Goal: Contribute content

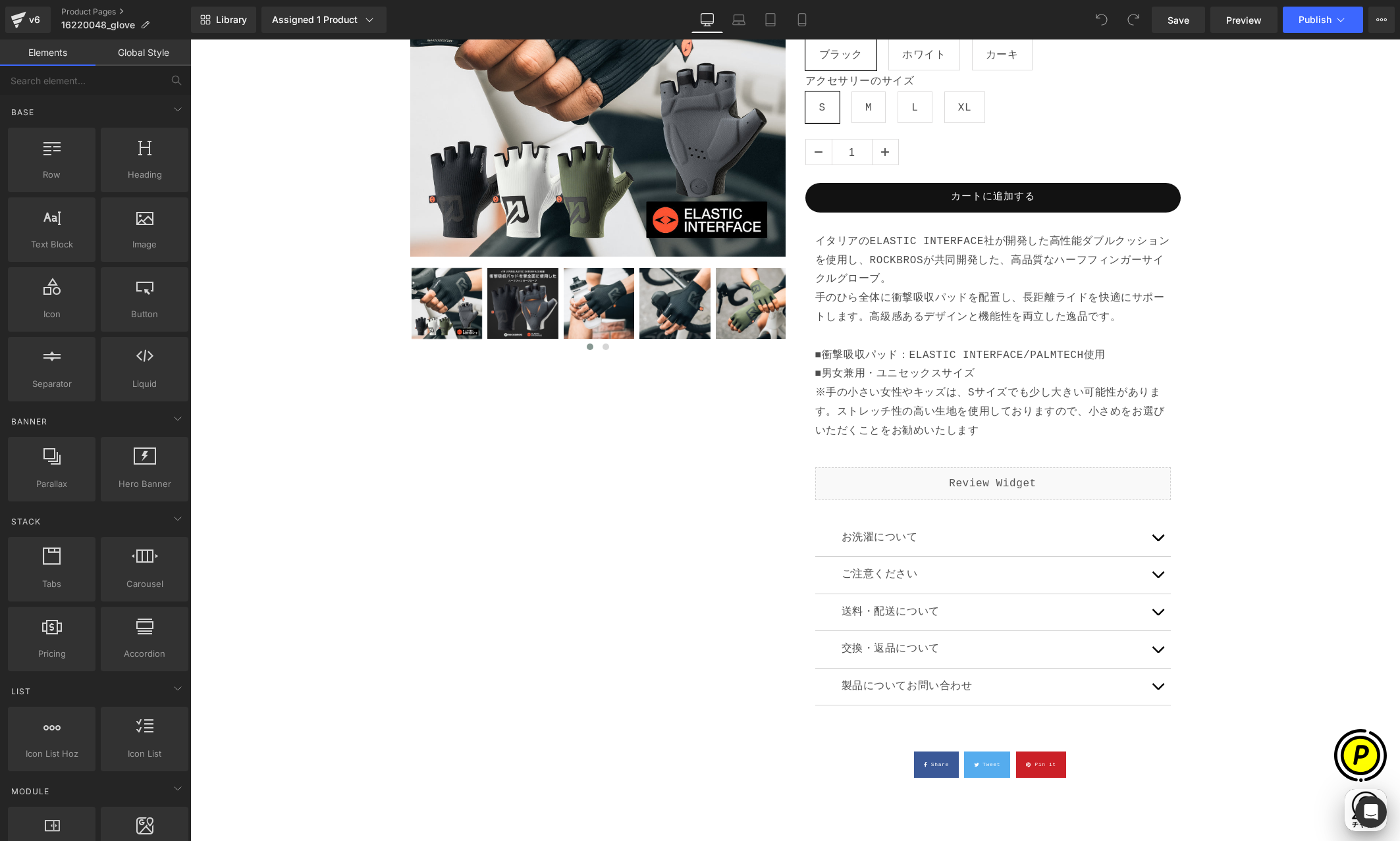
scroll to position [0, 257]
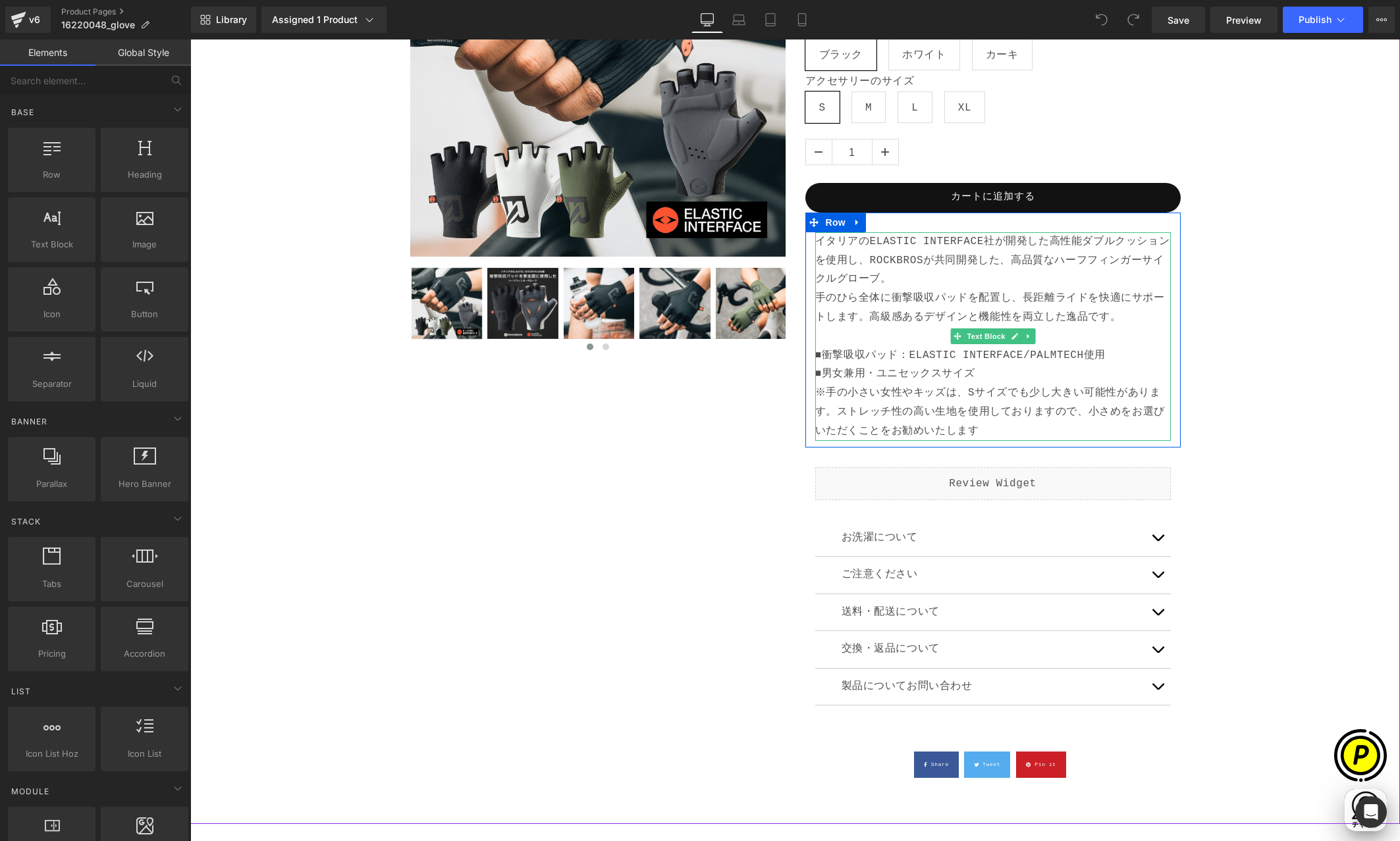
click at [947, 261] on p "イタリアのELASTIC INTERFACE社が開発した高性能ダブルクッションを使用し、ROCKBROSが共同開発した、高品質なハーフフィンガーサイクルグロー…" at bounding box center [993, 337] width 356 height 209
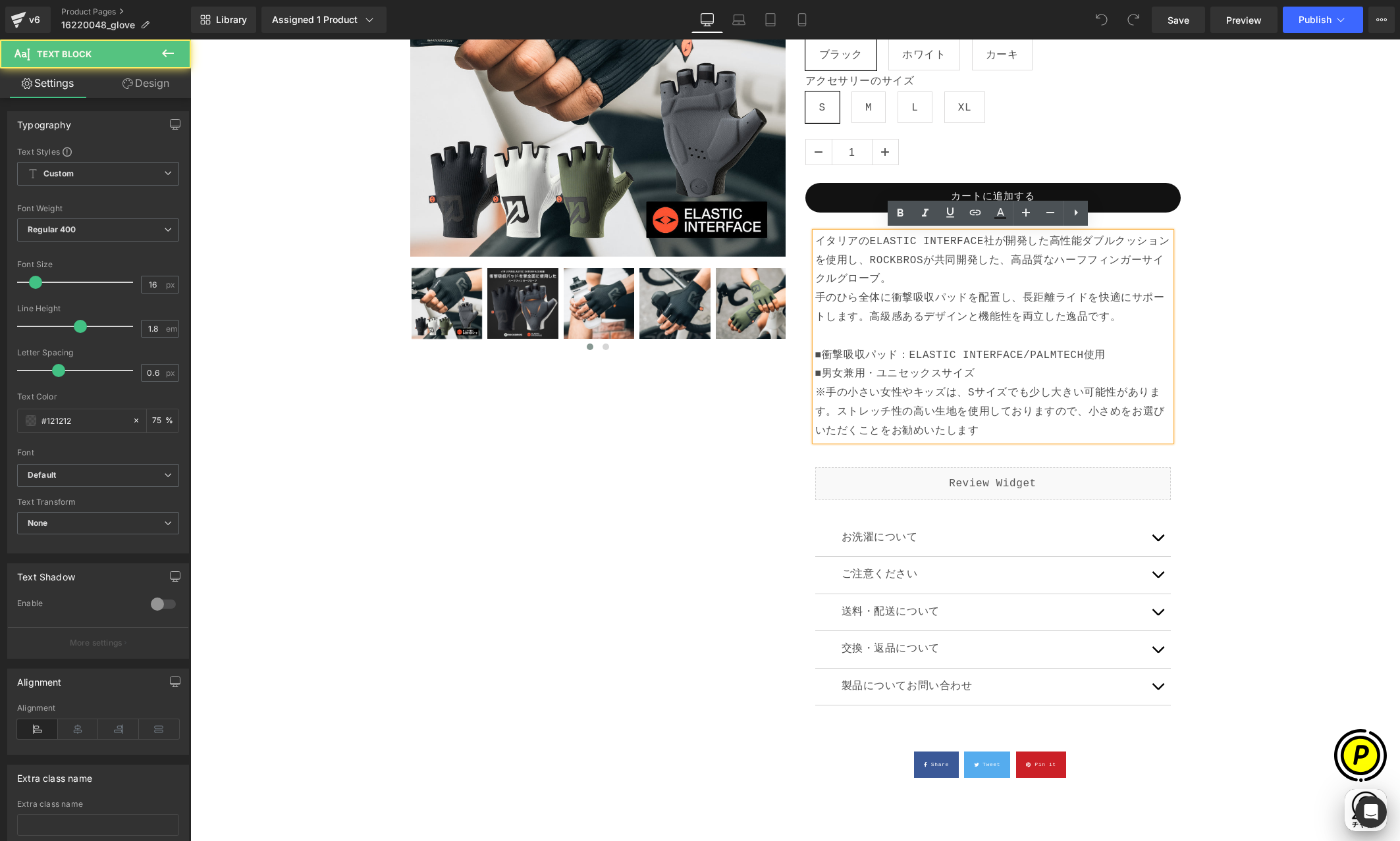
click at [953, 260] on p "イタリアのELASTIC INTERFACE社が開発した高性能ダブルクッションを使用し、ROCKBROSが共同開発した、高品質なハーフフィンガーサイクルグロー…" at bounding box center [993, 337] width 356 height 209
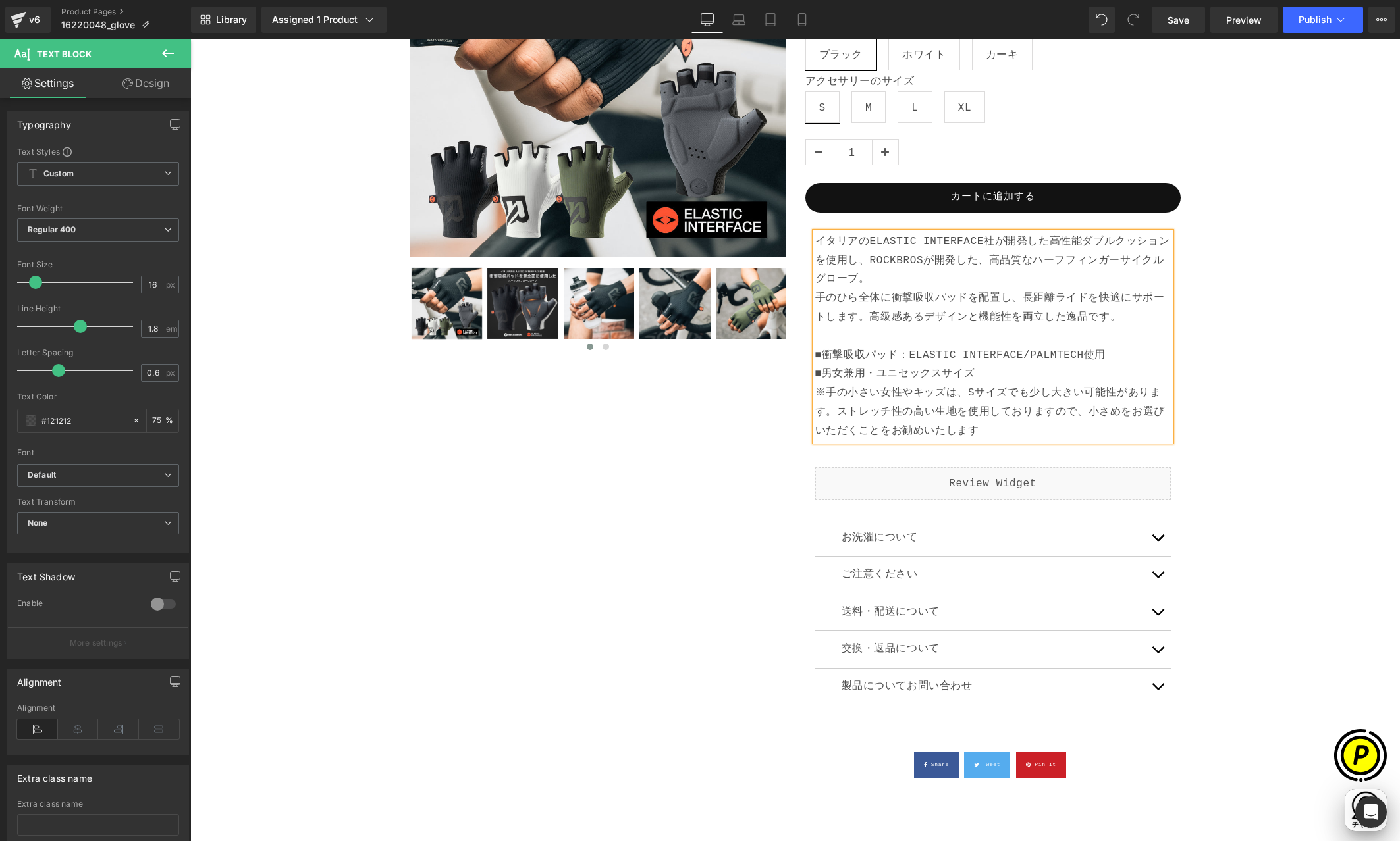
click at [1282, 311] on div "Sale Off (P) Image ‹" at bounding box center [795, 333] width 1197 height 943
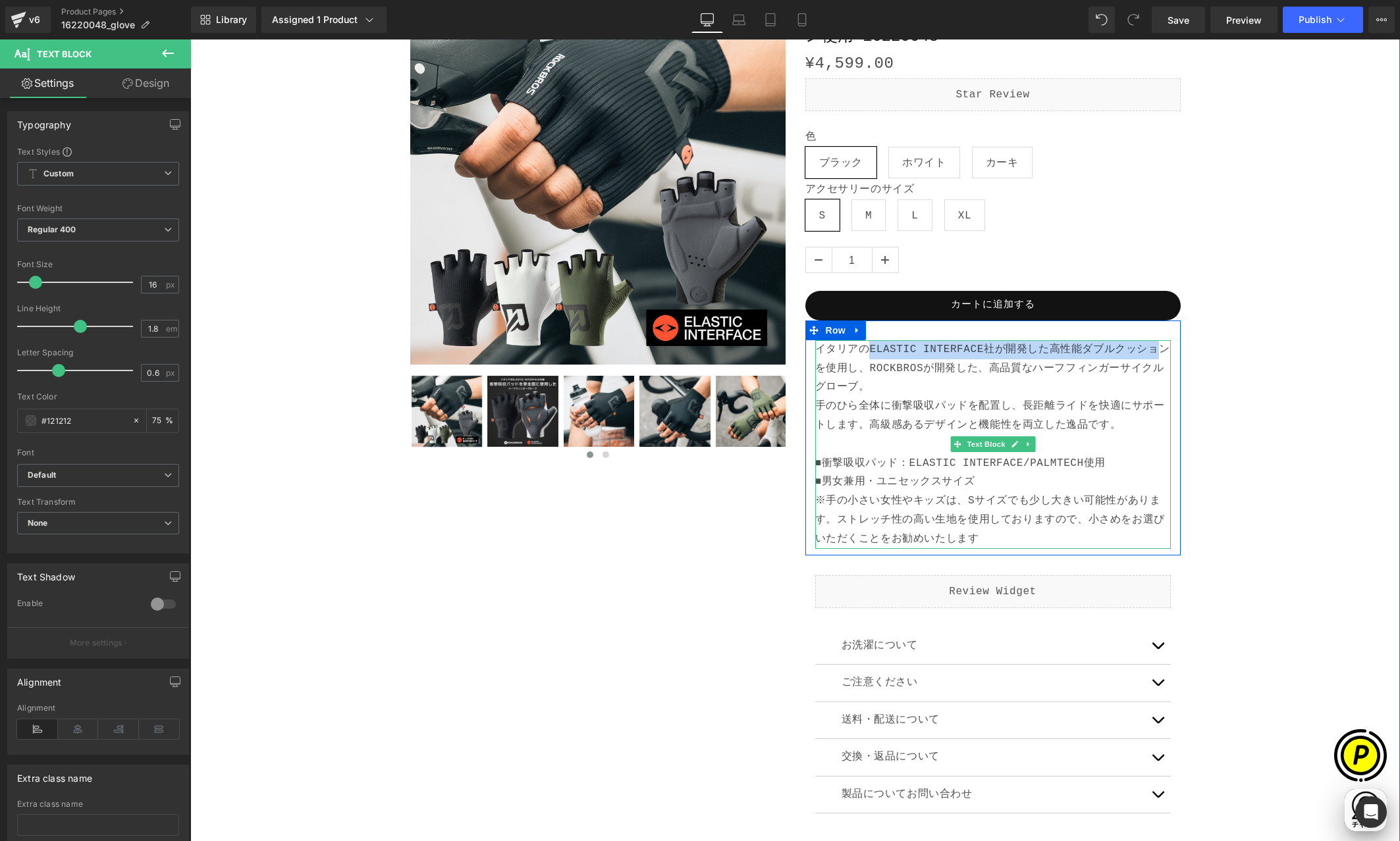
drag, startPoint x: 865, startPoint y: 348, endPoint x: 1159, endPoint y: 345, distance: 294.0
click at [1159, 345] on p "イタリアのELASTIC INTERFACE社が開発した高性能ダブルクッションを使用し、ROCKBROSが開発した、高品質なハーフフィンガーサイクルグローブ。…" at bounding box center [993, 445] width 356 height 209
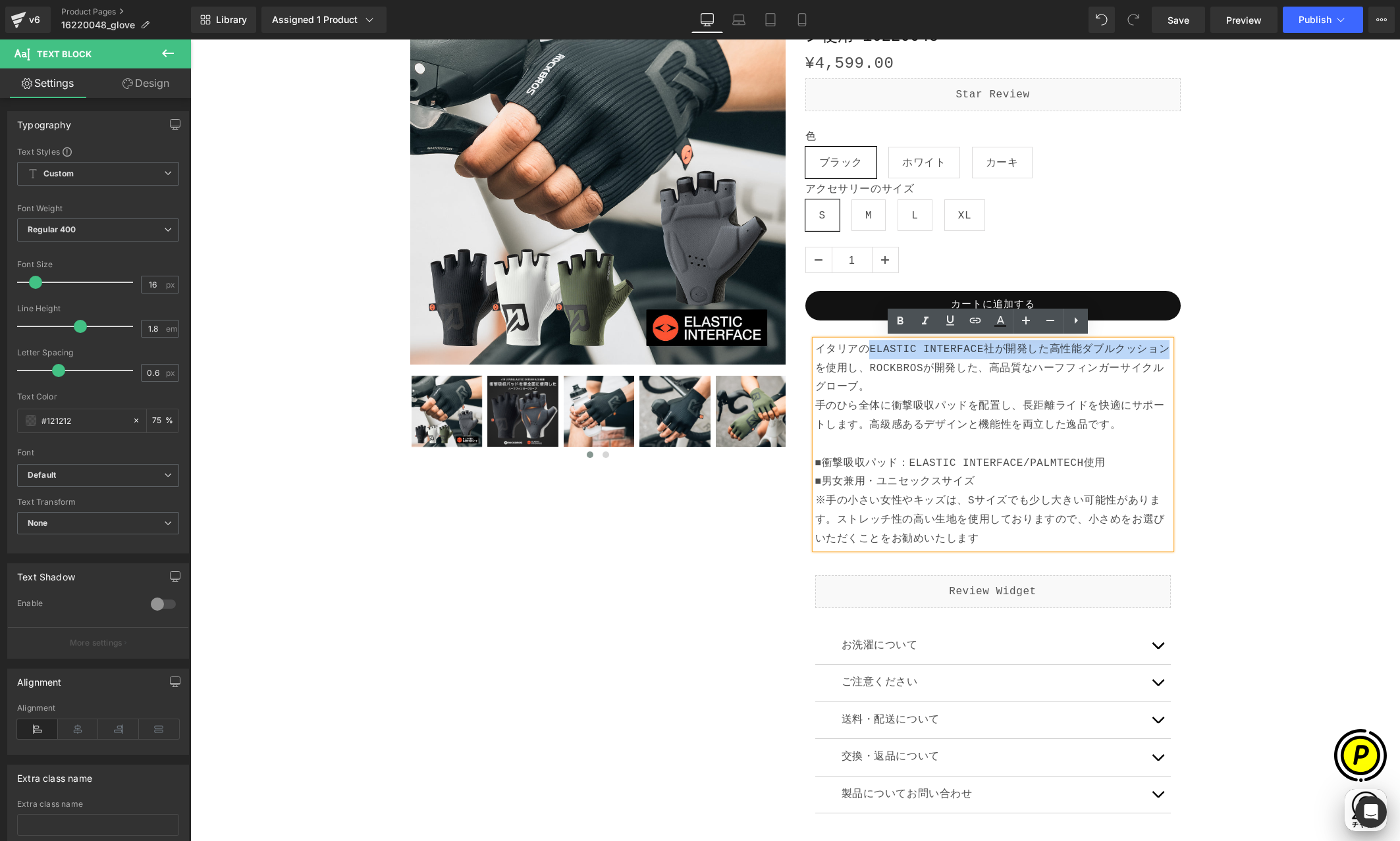
drag, startPoint x: 1162, startPoint y: 345, endPoint x: 866, endPoint y: 348, distance: 296.0
click at [866, 348] on p "イタリアのELASTIC INTERFACE社が開発した高性能ダブルクッションを使用し、ROCKBROSが開発した、高品質なハーフフィンガーサイクルグローブ。…" at bounding box center [993, 445] width 356 height 209
copy p "ELASTIC INTERFACE社が開発した高性能ダブルクッション"
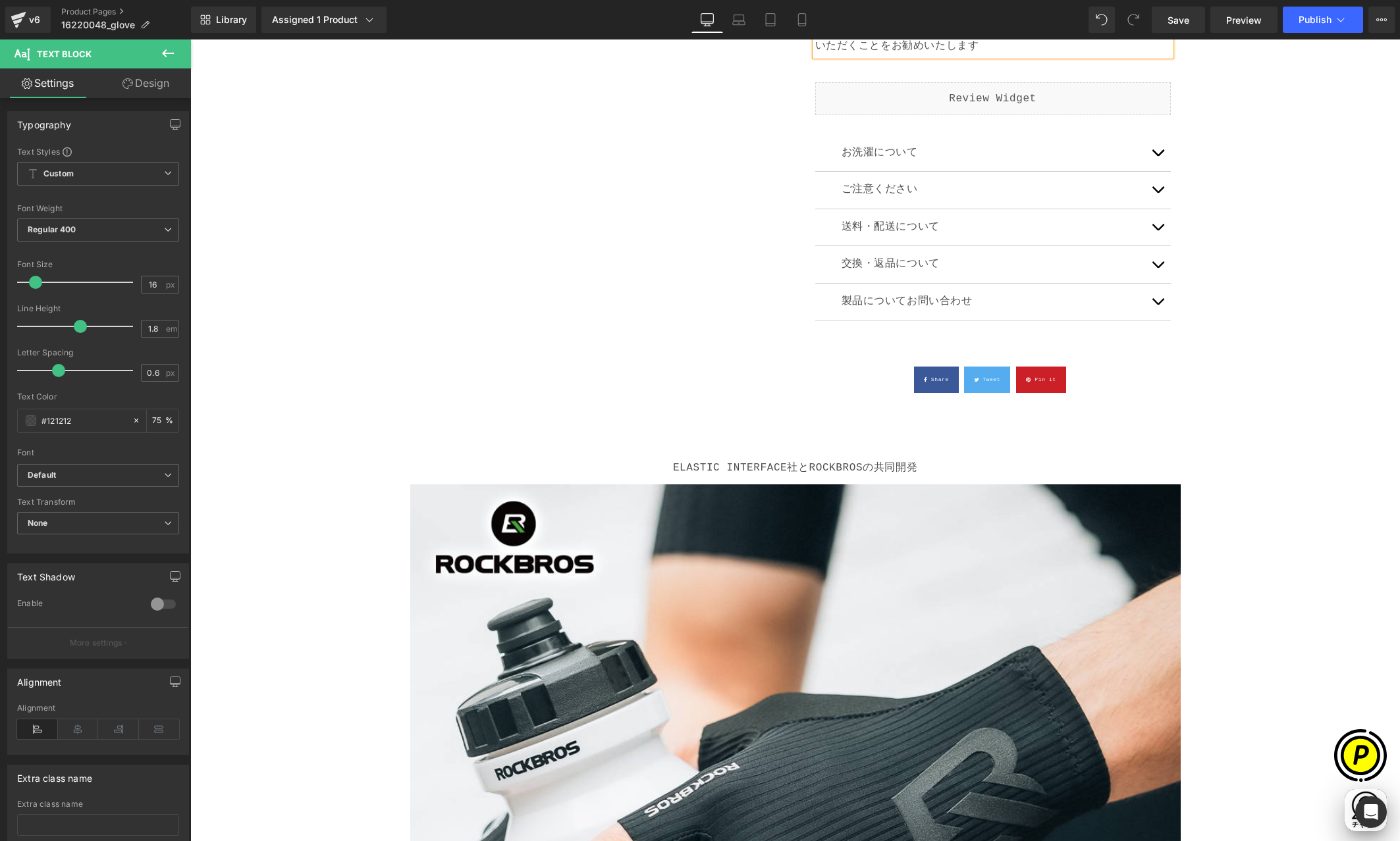
scroll to position [791, 0]
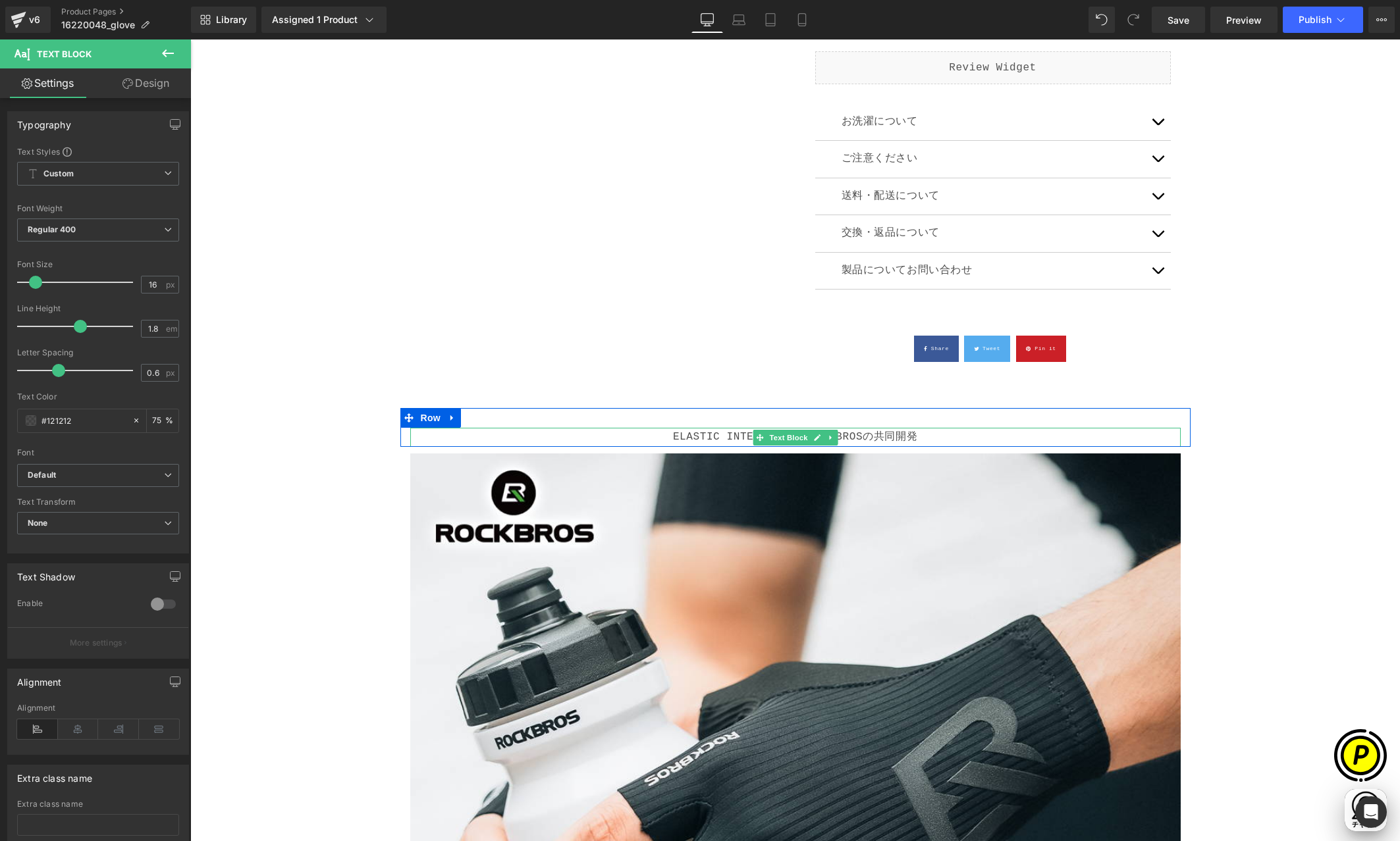
click at [706, 438] on p "ELASTIC INTERFACE社とROCKBROSの共同開発" at bounding box center [795, 438] width 771 height 19
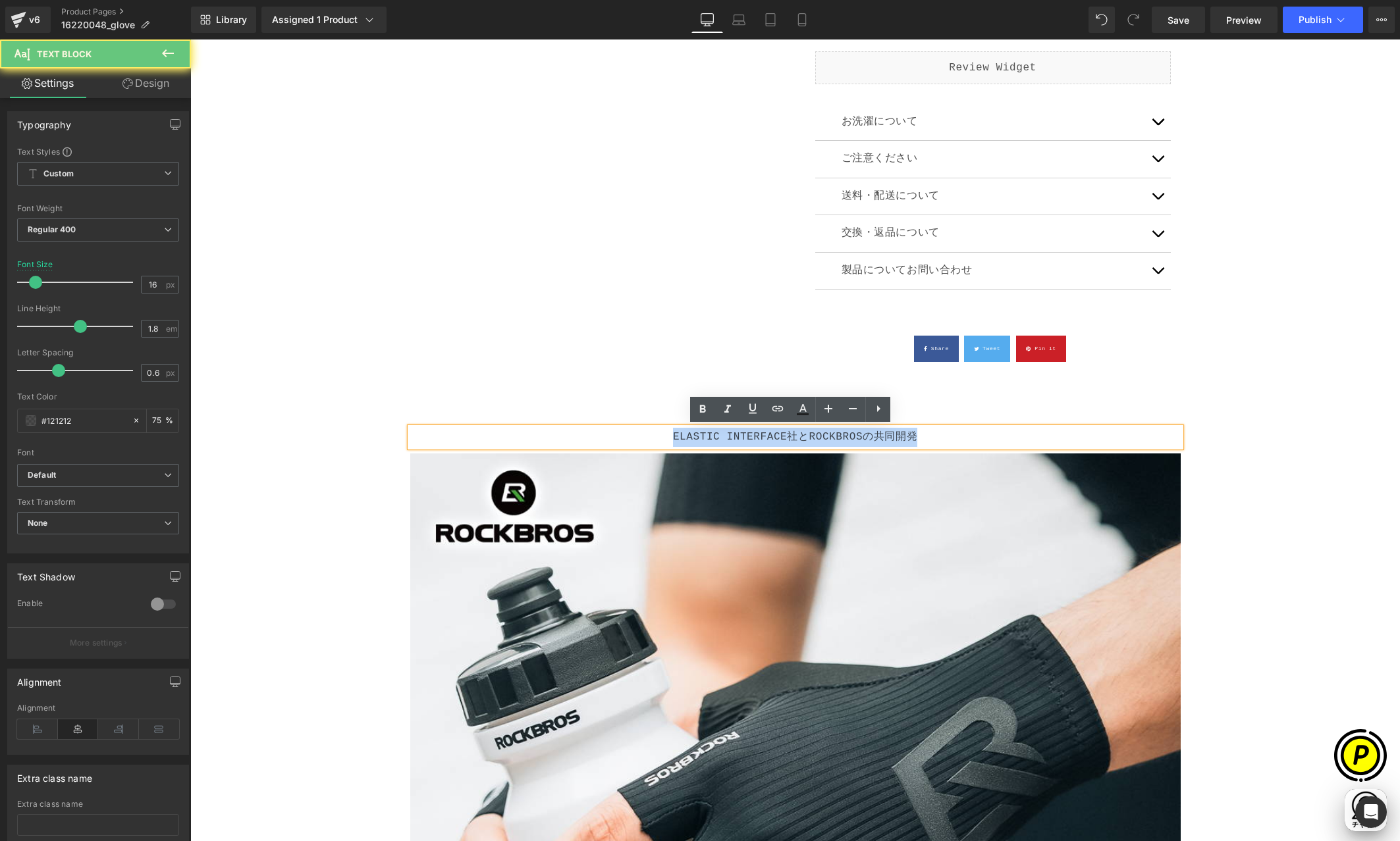
drag, startPoint x: 667, startPoint y: 434, endPoint x: 944, endPoint y: 436, distance: 277.0
click at [944, 436] on p "ELASTIC INTERFACE社とROCKBROSの共同開発" at bounding box center [795, 438] width 771 height 19
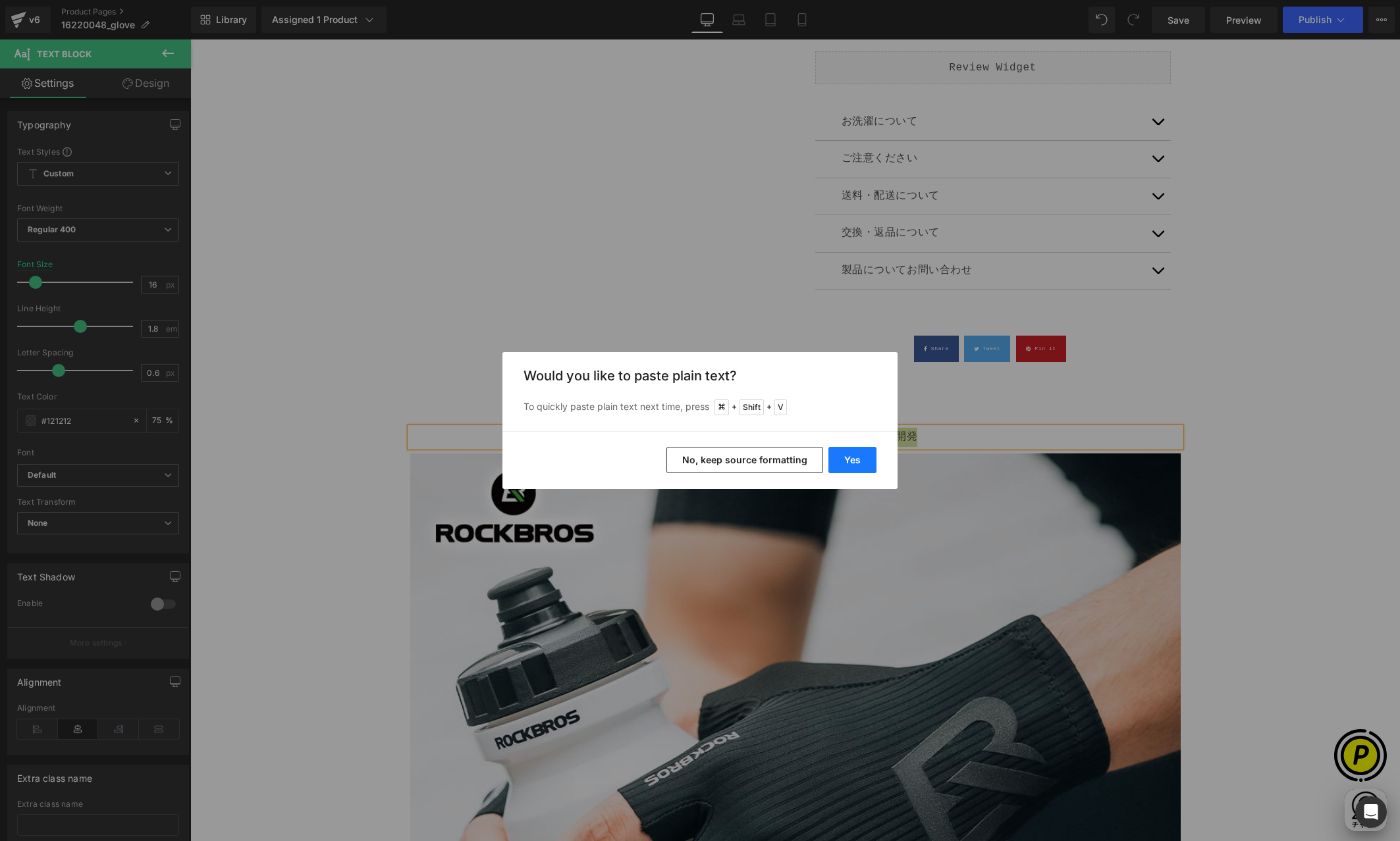
click at [838, 463] on button "Yes" at bounding box center [853, 460] width 48 height 26
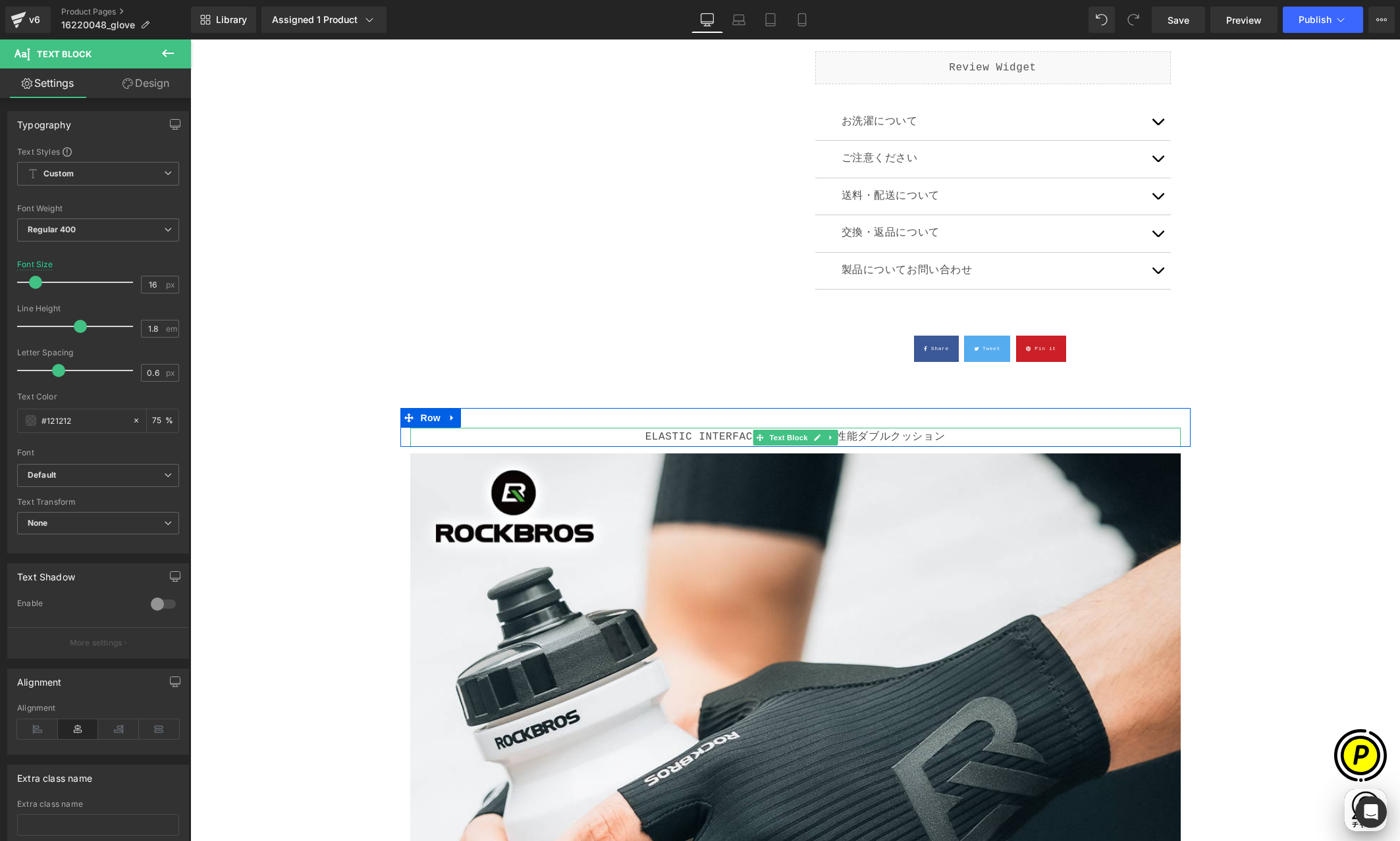
click at [705, 436] on p "ELASTIC INTERFACE社が開発した高性能ダブルクッション" at bounding box center [795, 438] width 771 height 19
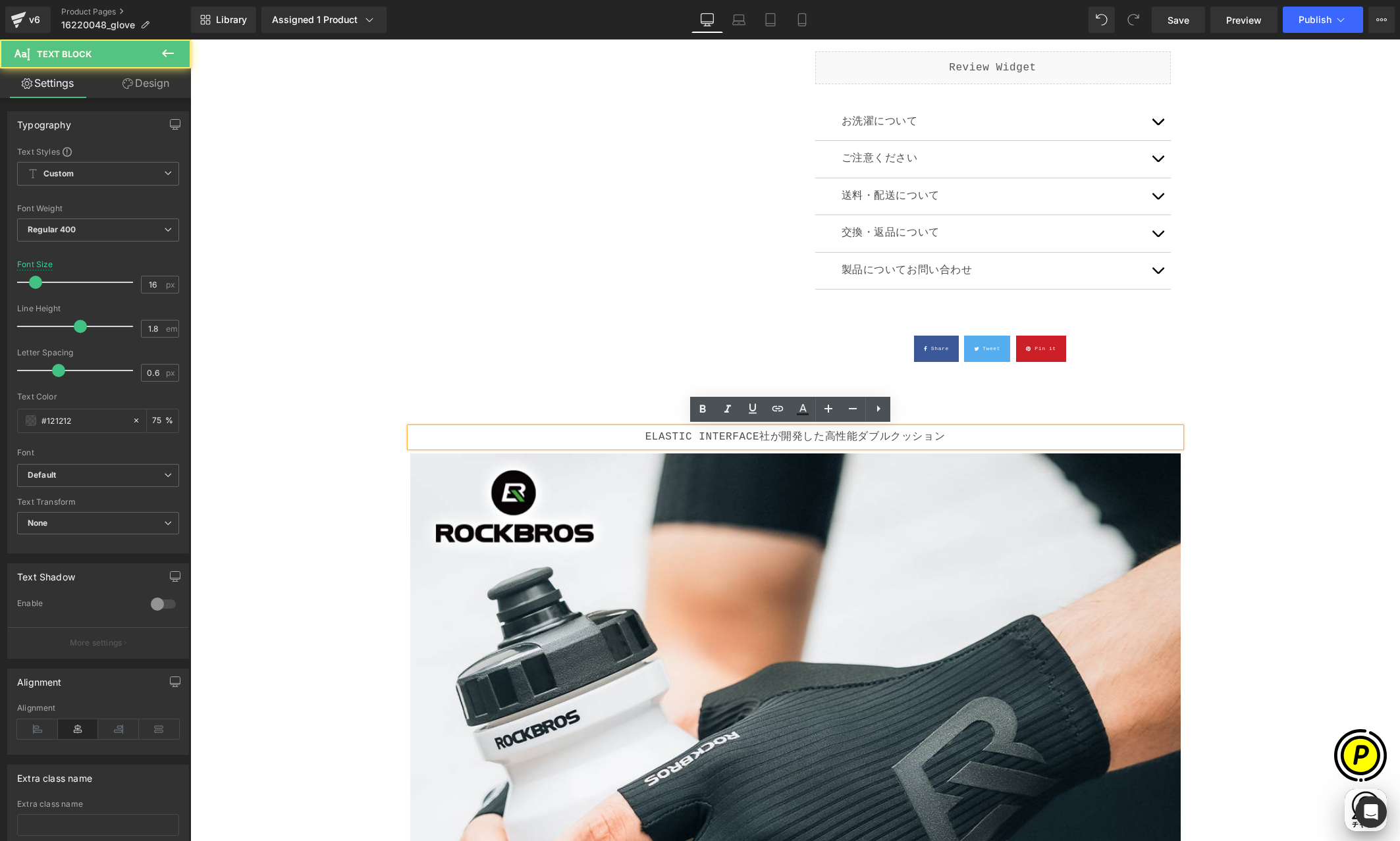
click at [813, 437] on p "ELASTIC INTERFACE社が開発した高性能ダブルクッション" at bounding box center [795, 438] width 771 height 19
click at [969, 438] on p "ELASTIC INTERFACE社が開発した高性能ダブルクッション" at bounding box center [795, 438] width 771 height 19
drag, startPoint x: 767, startPoint y: 436, endPoint x: 774, endPoint y: 435, distance: 7.1
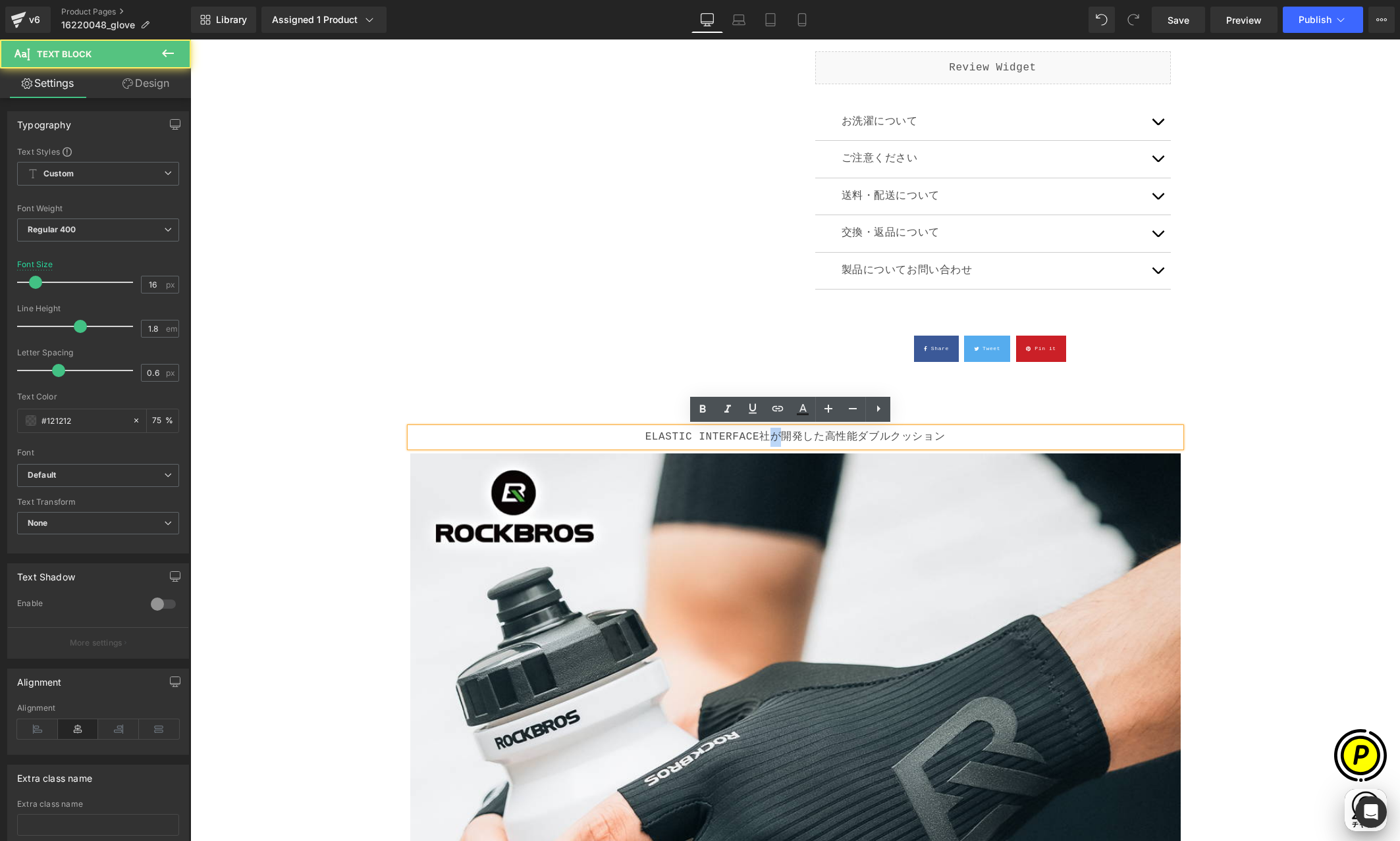
click at [774, 435] on p "ELASTIC INTERFACE社が開発した高性能ダブルクッション" at bounding box center [795, 438] width 771 height 19
drag, startPoint x: 791, startPoint y: 437, endPoint x: 814, endPoint y: 436, distance: 23.0
click at [814, 436] on p "ELASTIC INTERFACE社開発した高性能ダブルクッション" at bounding box center [795, 438] width 771 height 19
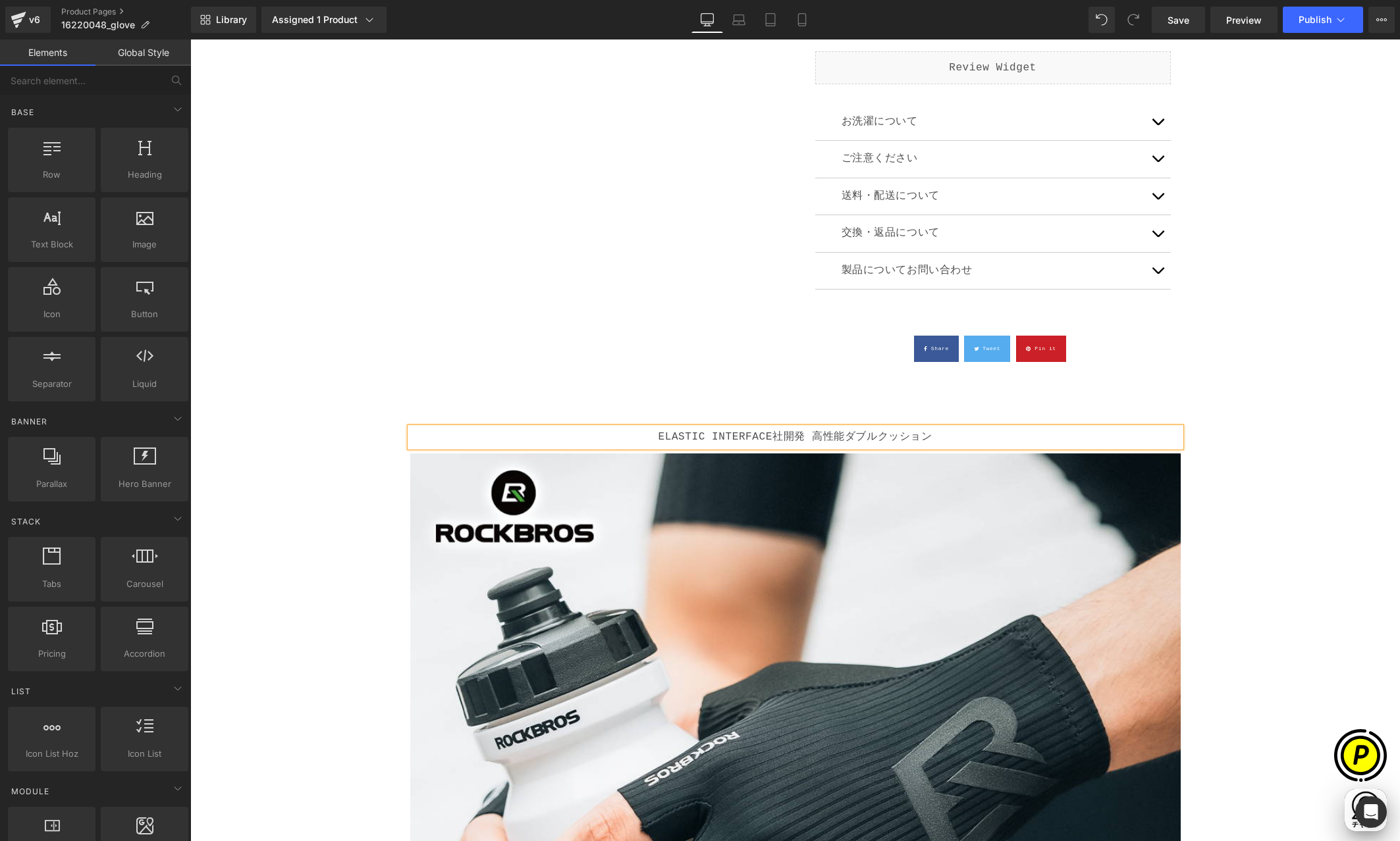
scroll to position [0, 257]
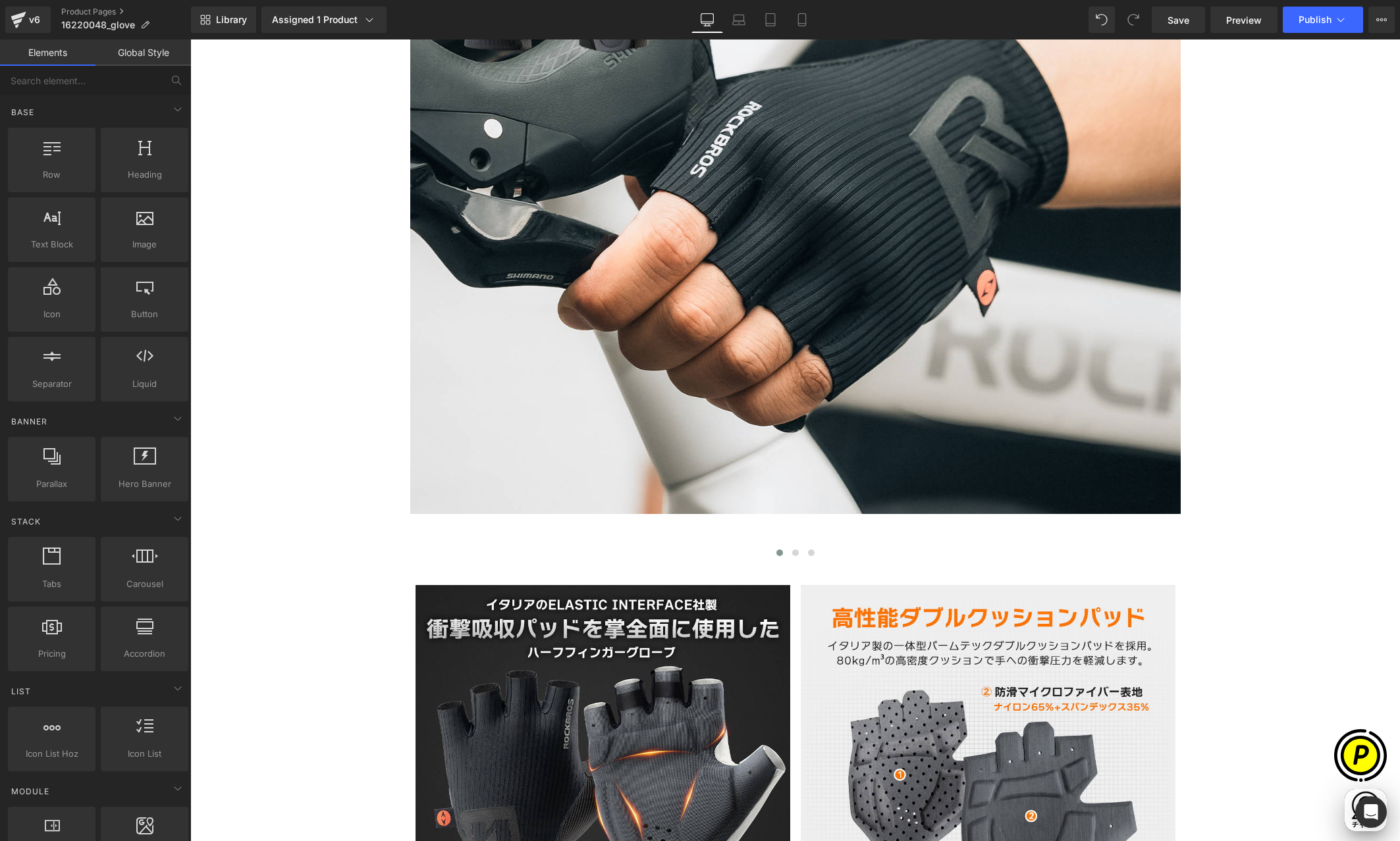
scroll to position [3738, 0]
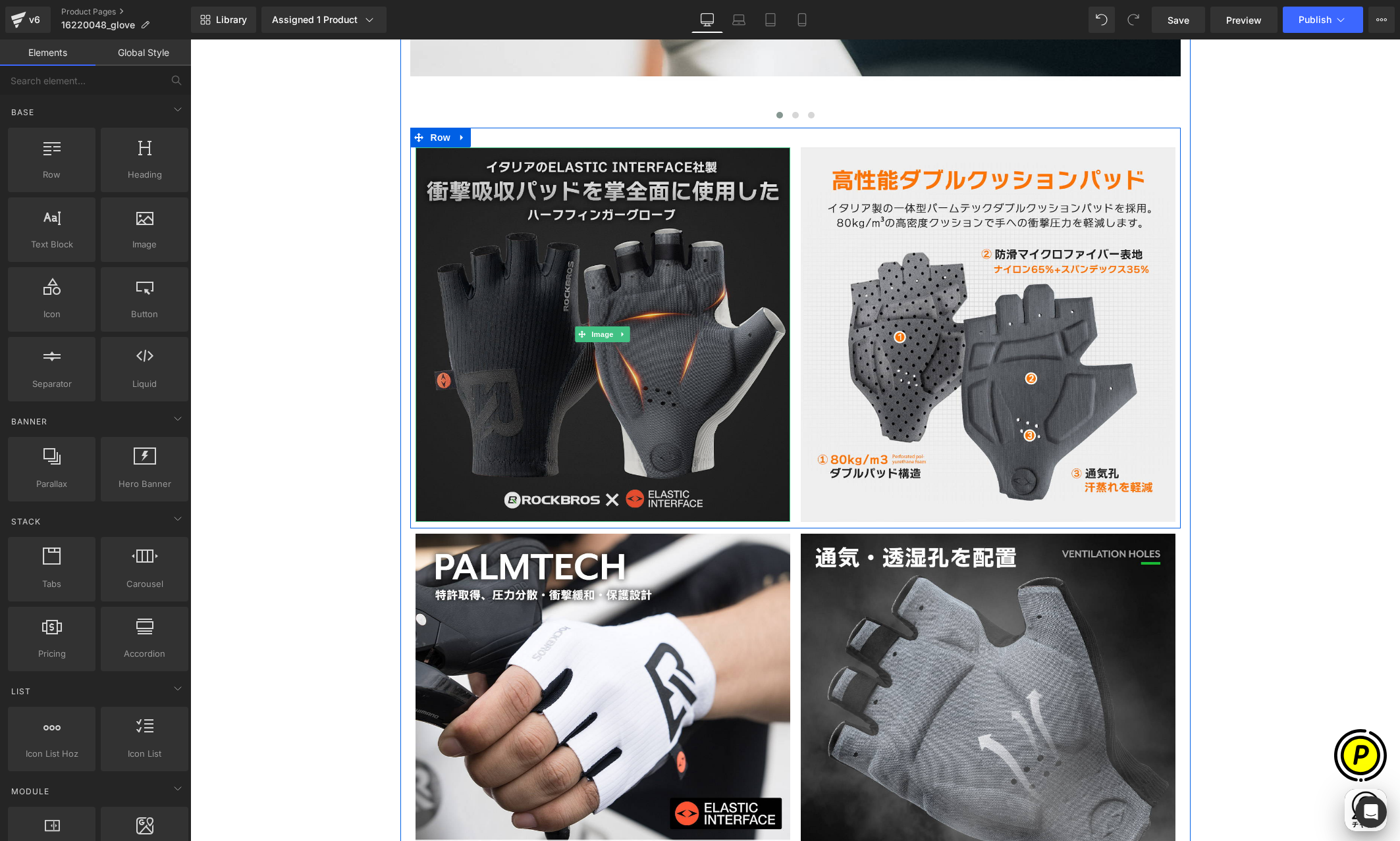
click at [601, 276] on img at bounding box center [603, 335] width 375 height 375
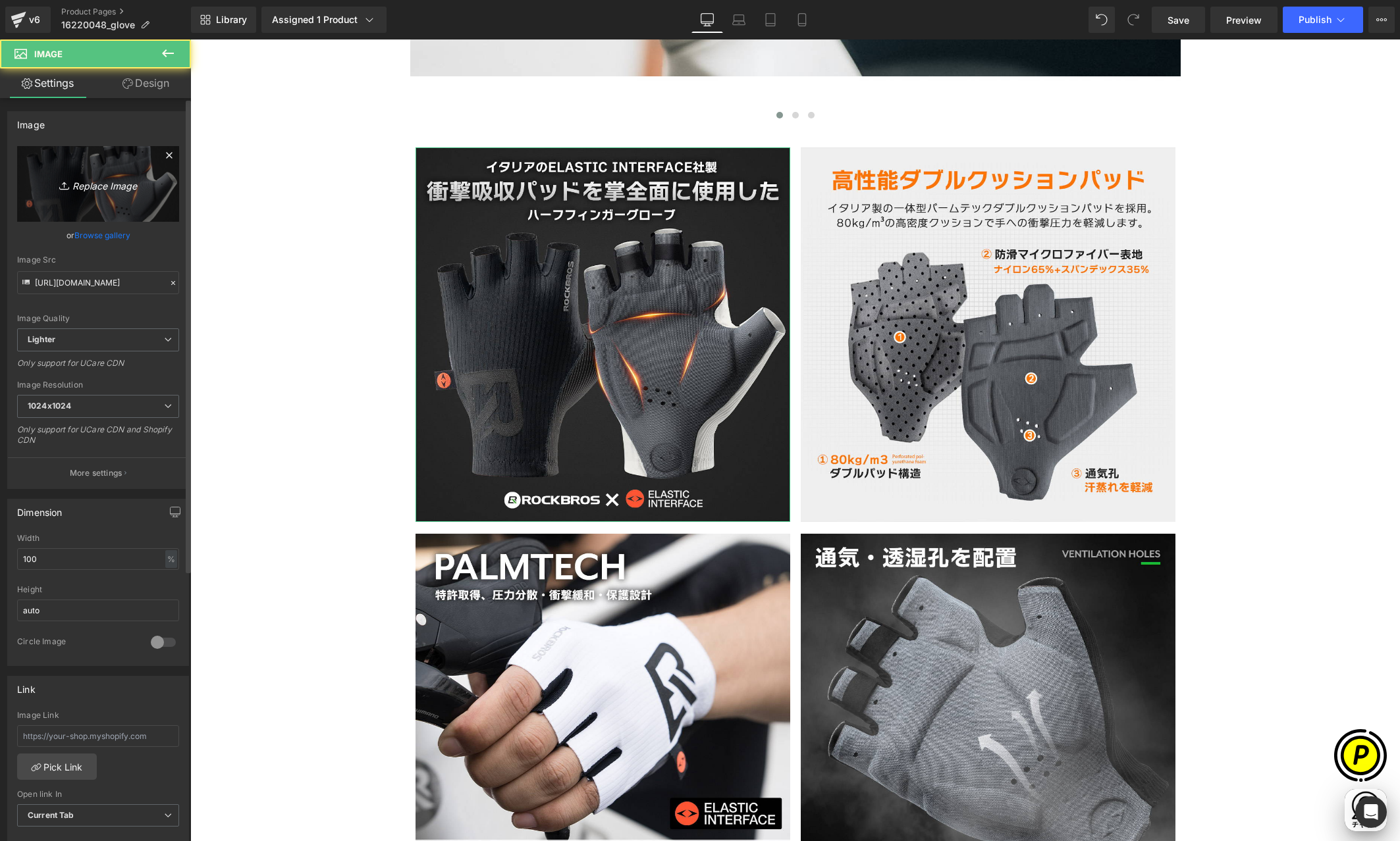
click at [131, 178] on icon "Replace Image" at bounding box center [98, 183] width 106 height 17
type input "C:\fakepath\16220048_2n.jpg"
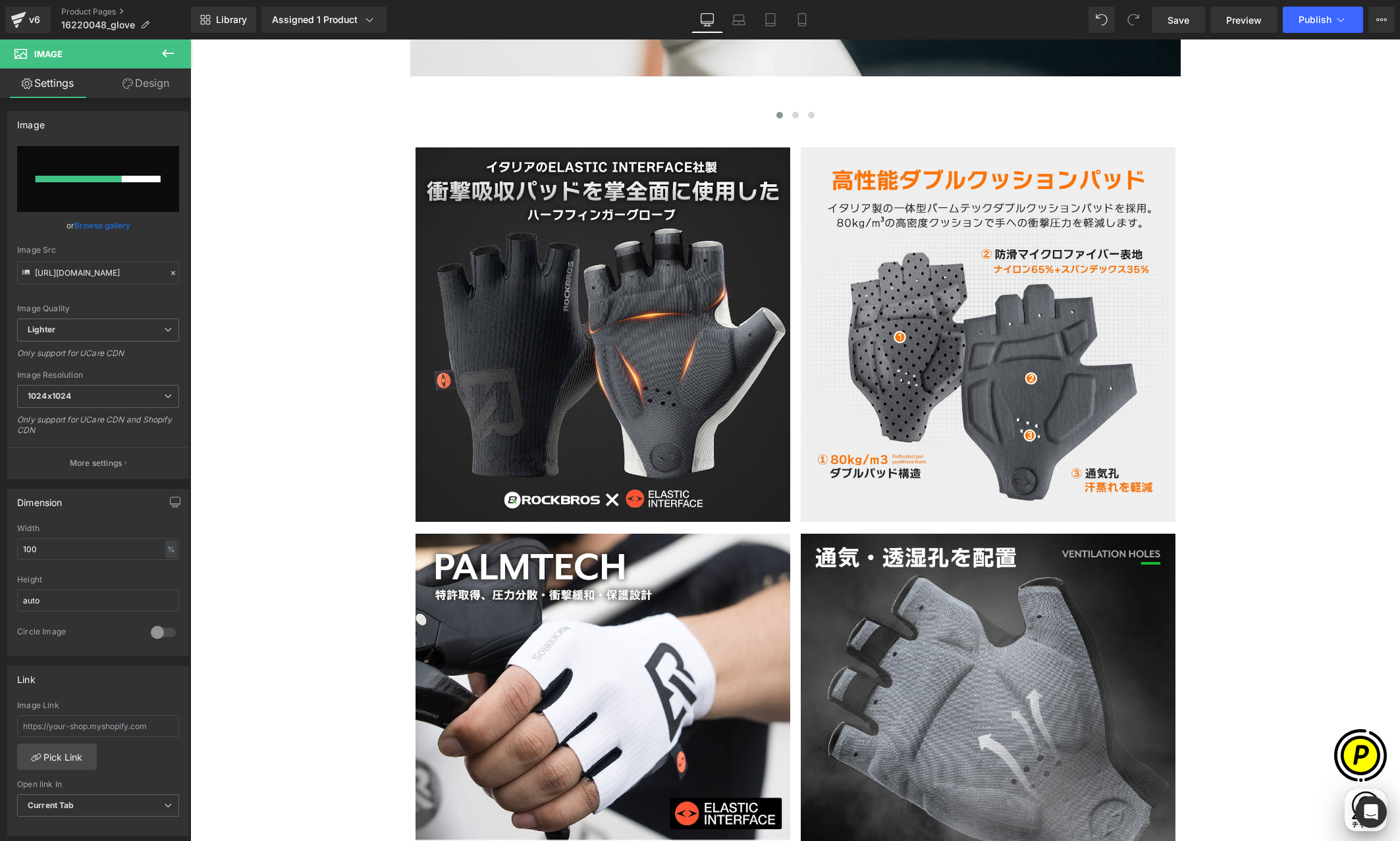
scroll to position [0, 513]
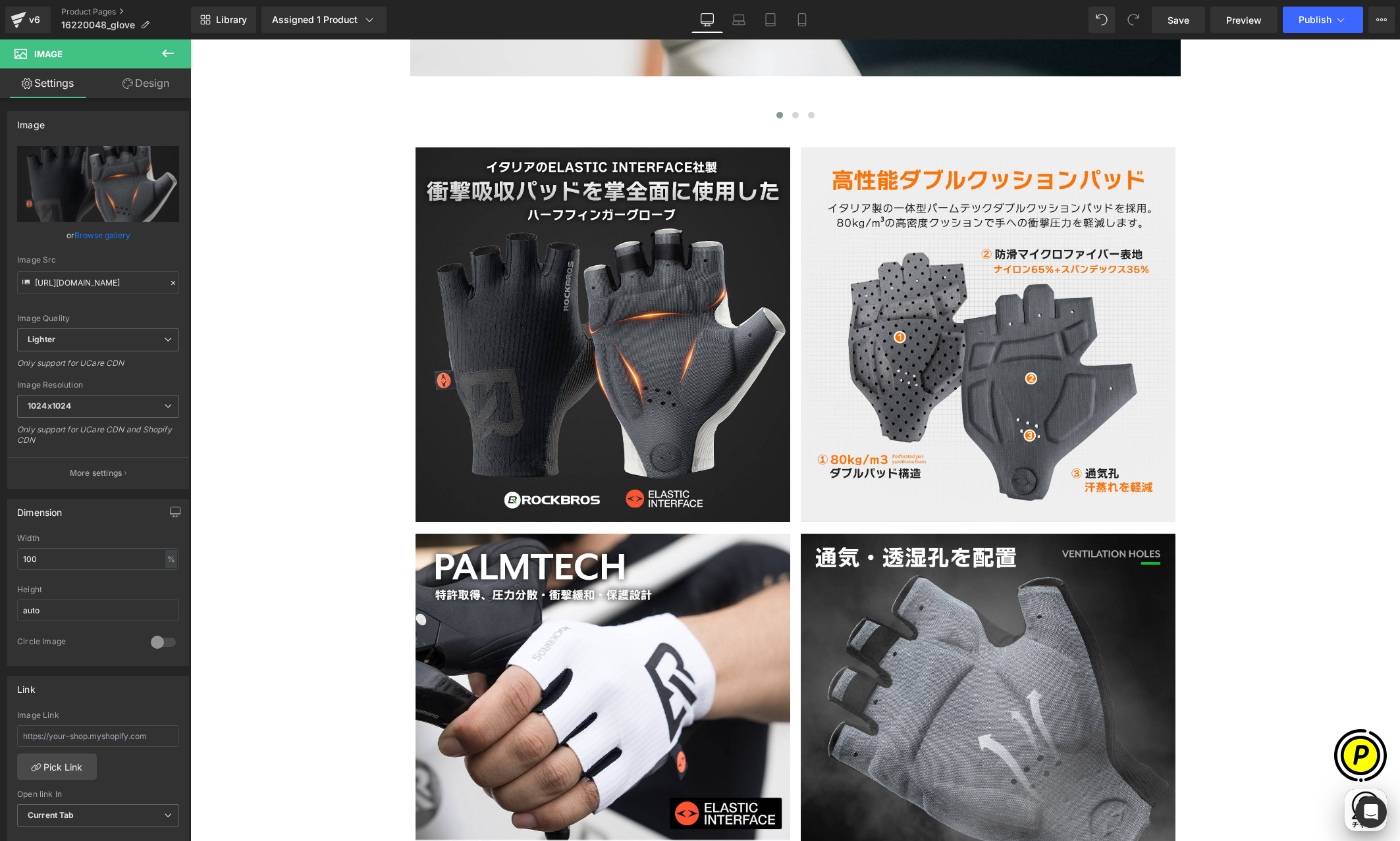
type input "[URL][DOMAIN_NAME]"
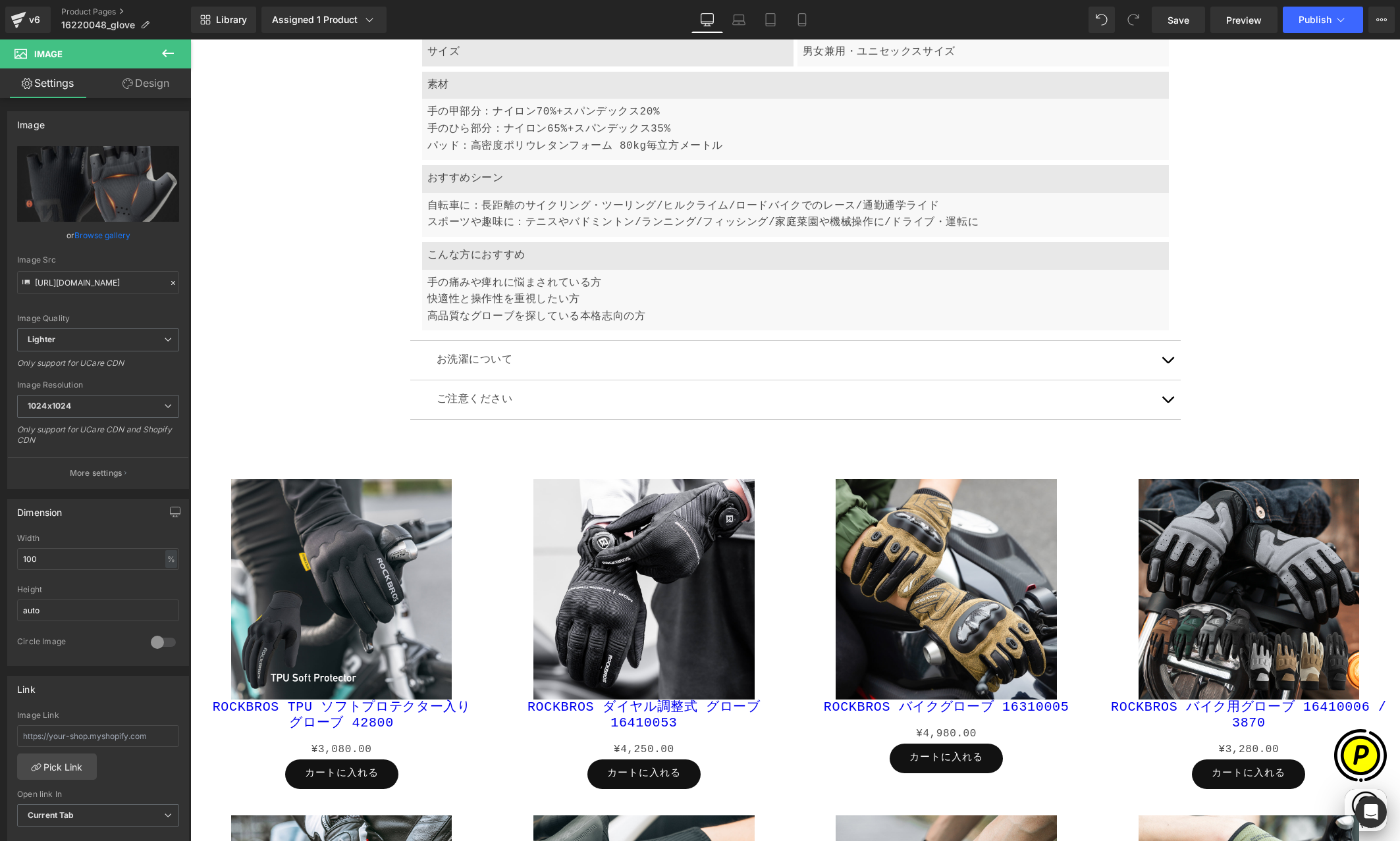
scroll to position [7838, 0]
click at [1180, 18] on span "Save" at bounding box center [1178, 20] width 21 height 14
click at [1316, 17] on span "Publish" at bounding box center [1314, 19] width 33 height 10
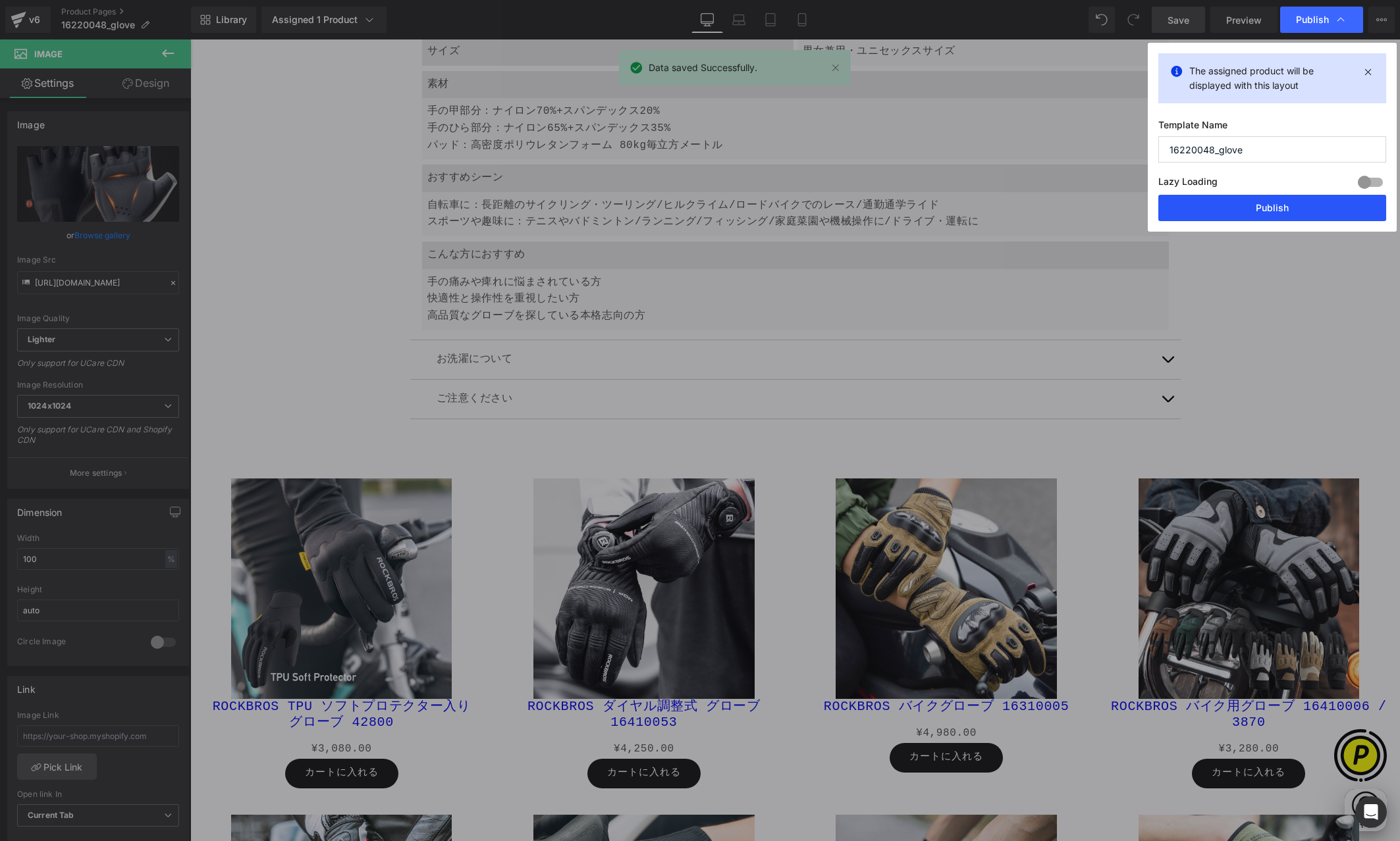
click at [1258, 202] on button "Publish" at bounding box center [1272, 207] width 228 height 26
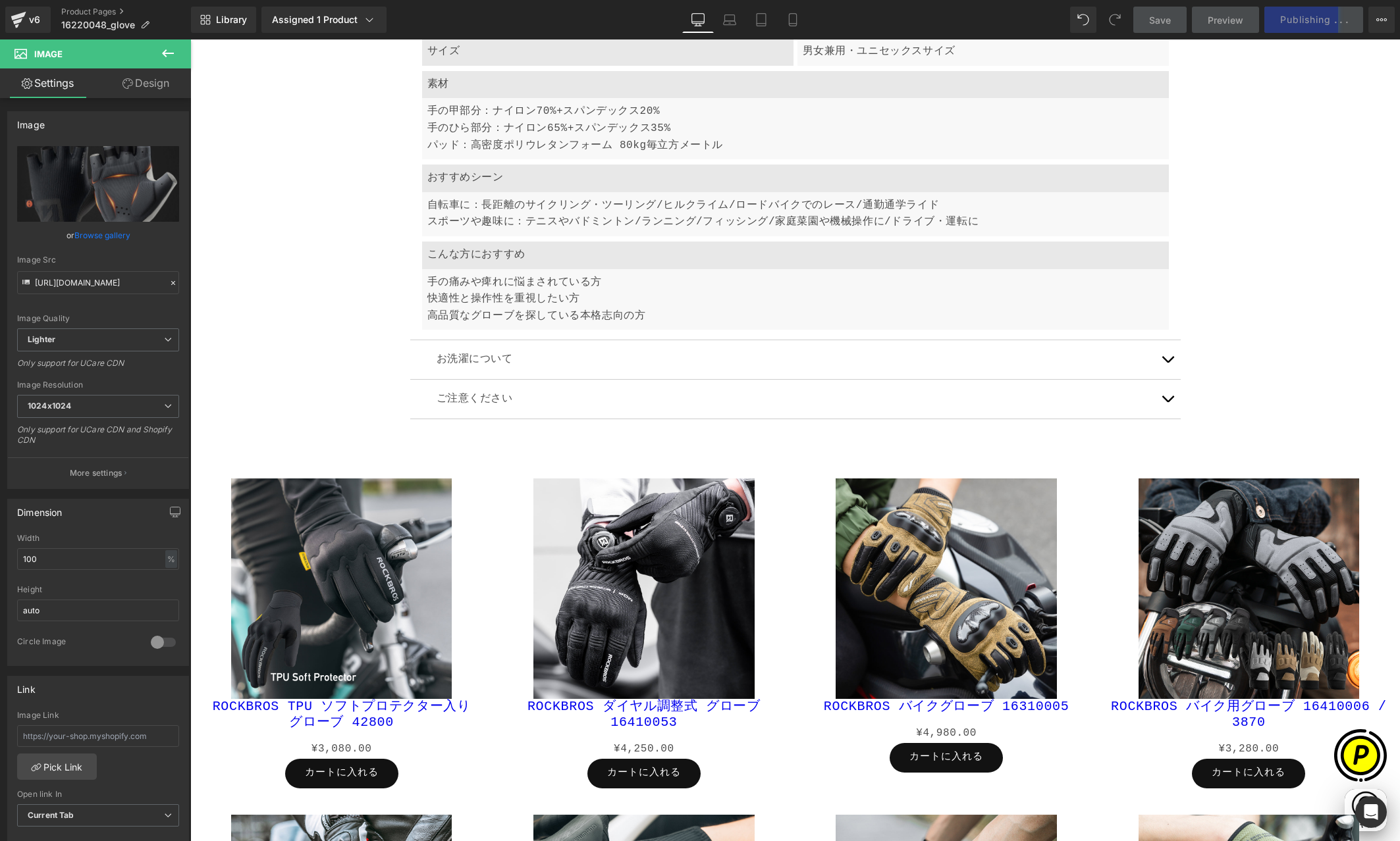
scroll to position [0, 0]
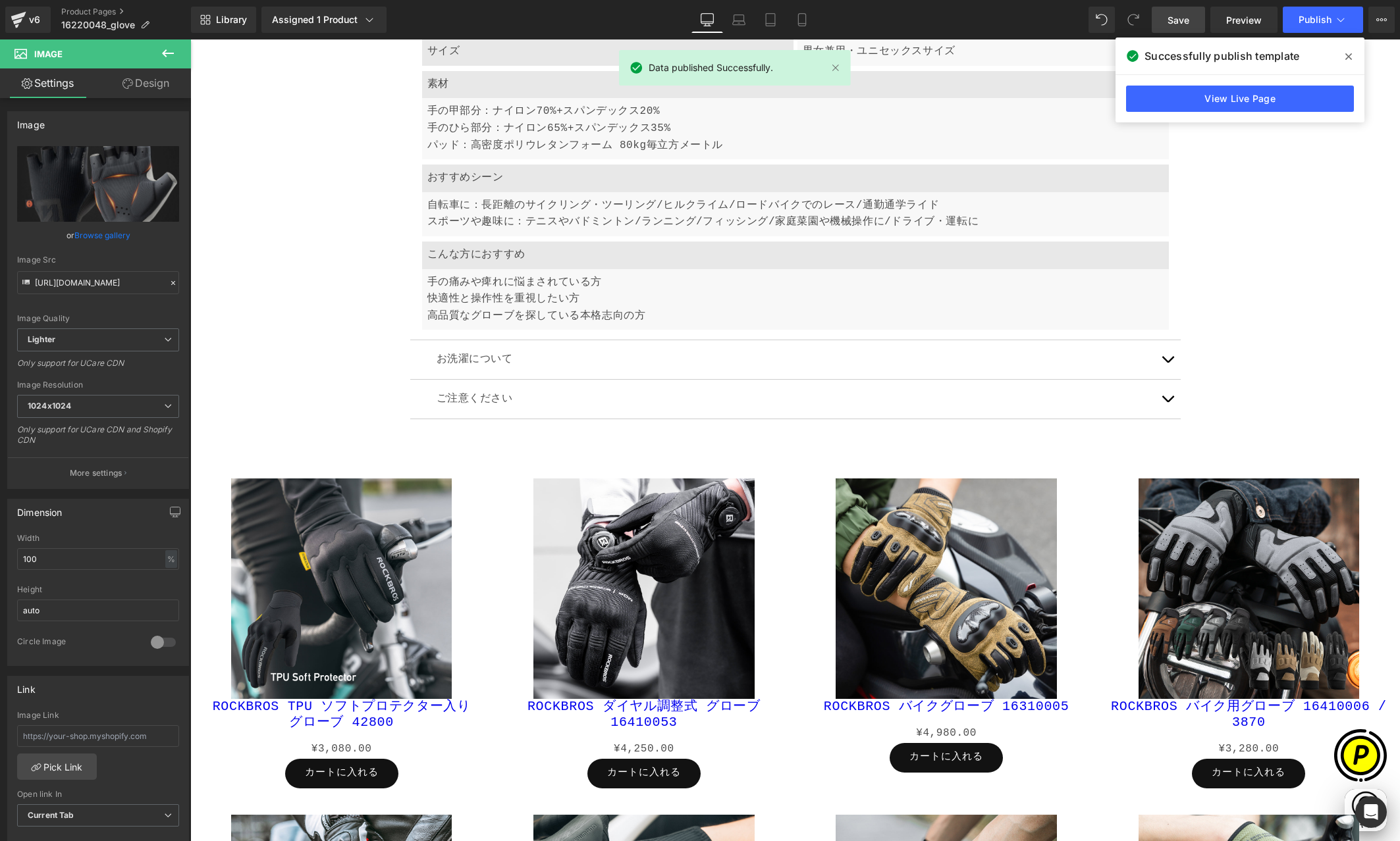
click at [1349, 53] on icon at bounding box center [1348, 56] width 6 height 10
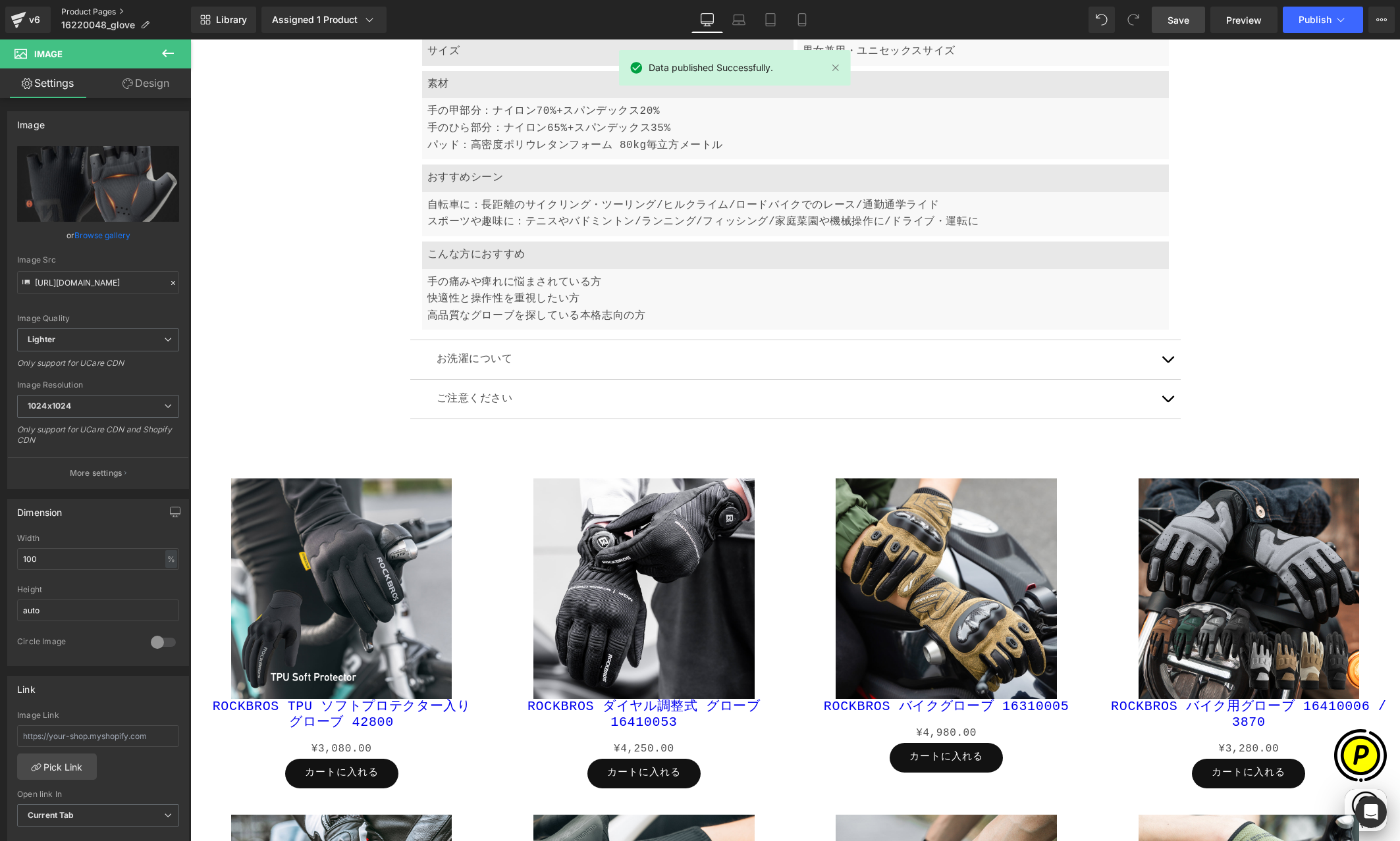
click at [106, 10] on link "Product Pages" at bounding box center [126, 11] width 130 height 10
